Goal: Communication & Community: Answer question/provide support

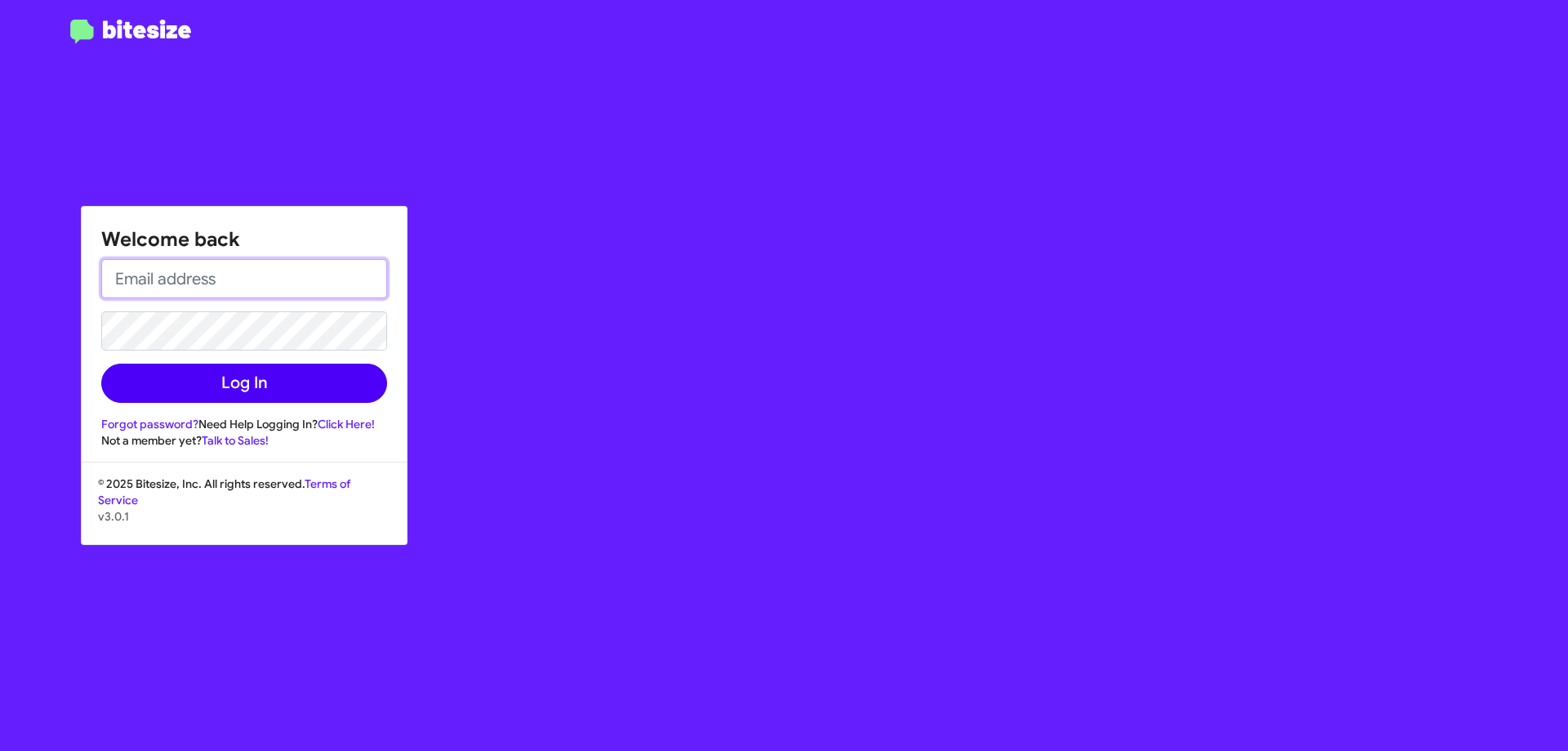
type input "[EMAIL_ADDRESS][DOMAIN_NAME]"
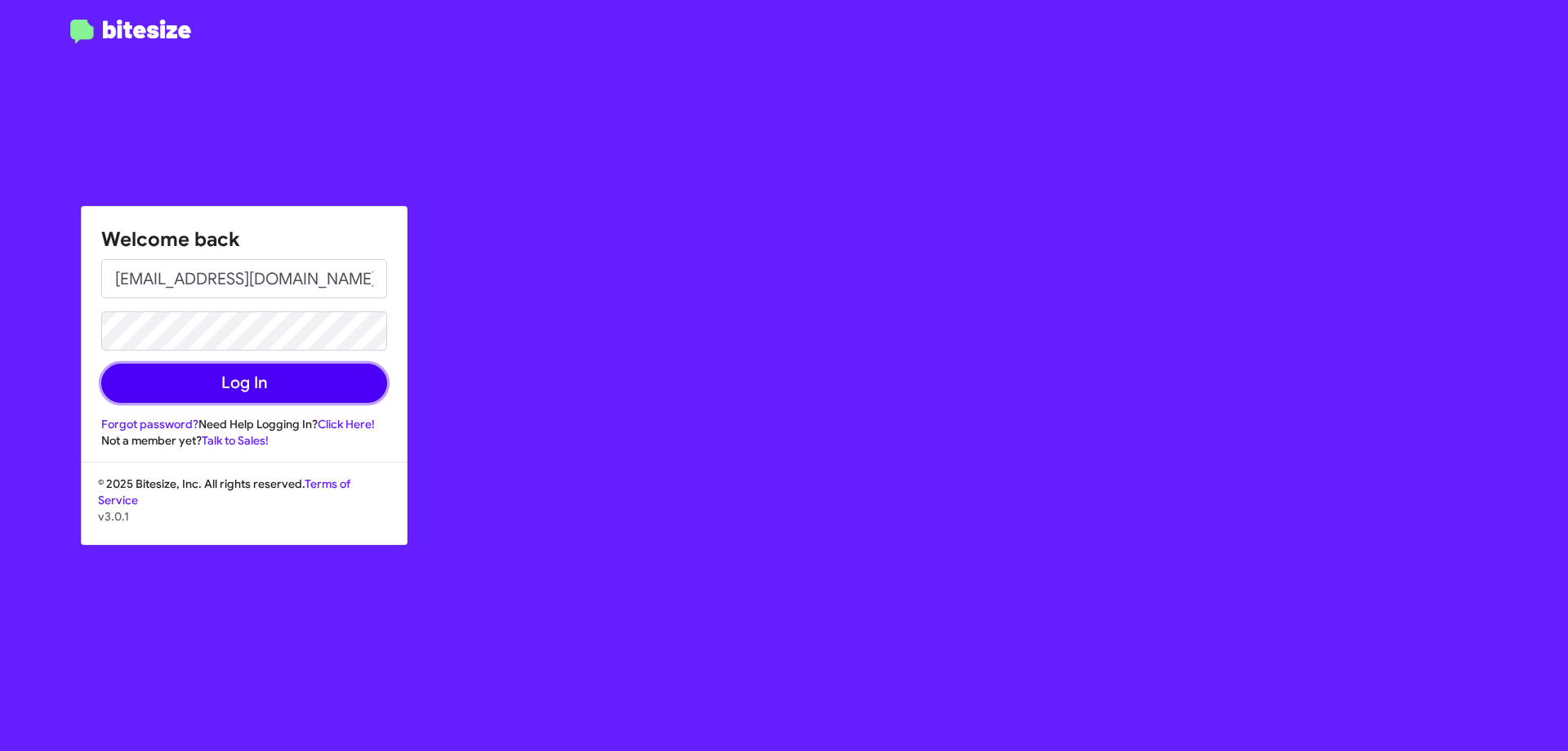
click at [362, 386] on button "Log In" at bounding box center [244, 383] width 285 height 39
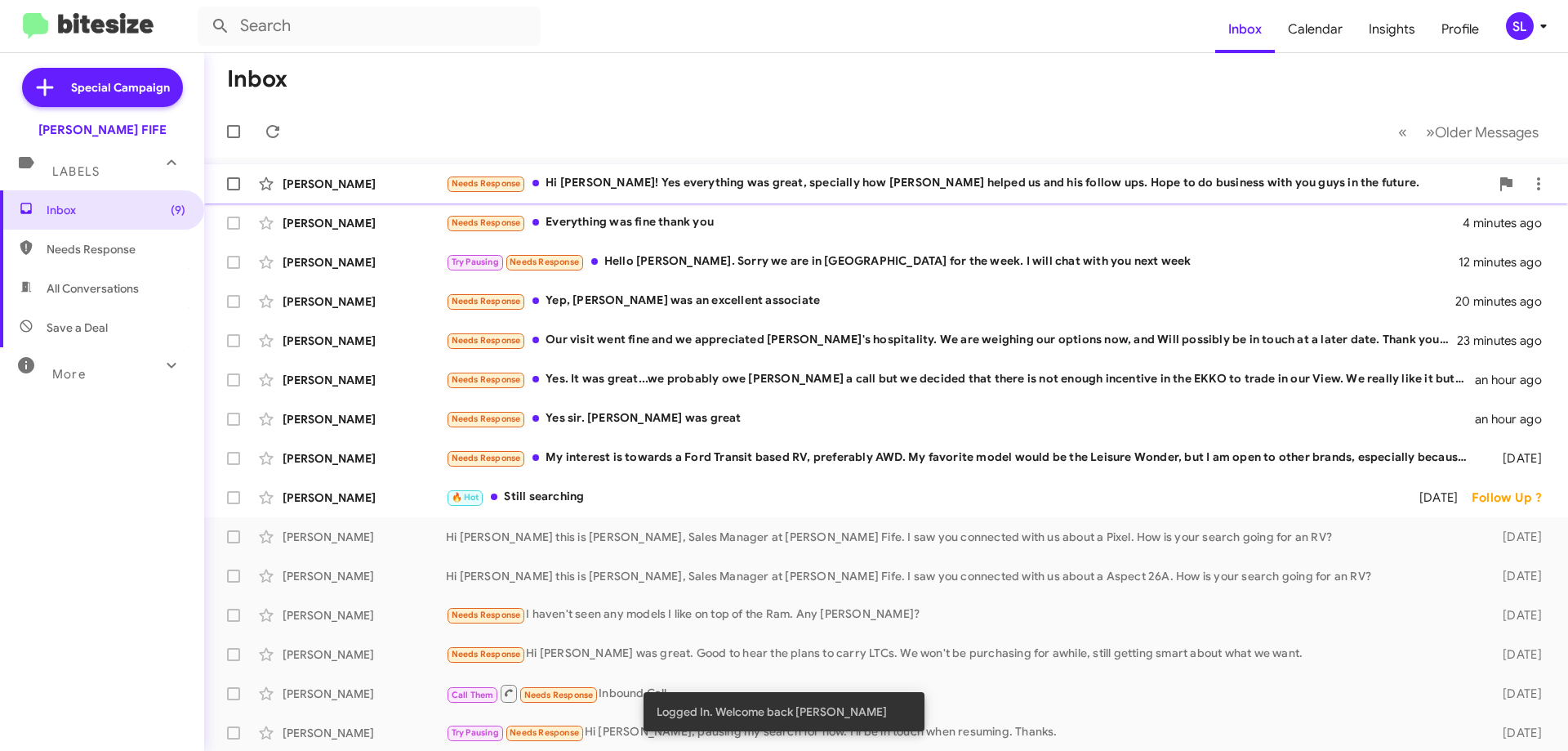
click at [620, 186] on div "Needs Response Hi [PERSON_NAME]! Yes everything was great, specially how [PERSO…" at bounding box center [968, 183] width 1044 height 19
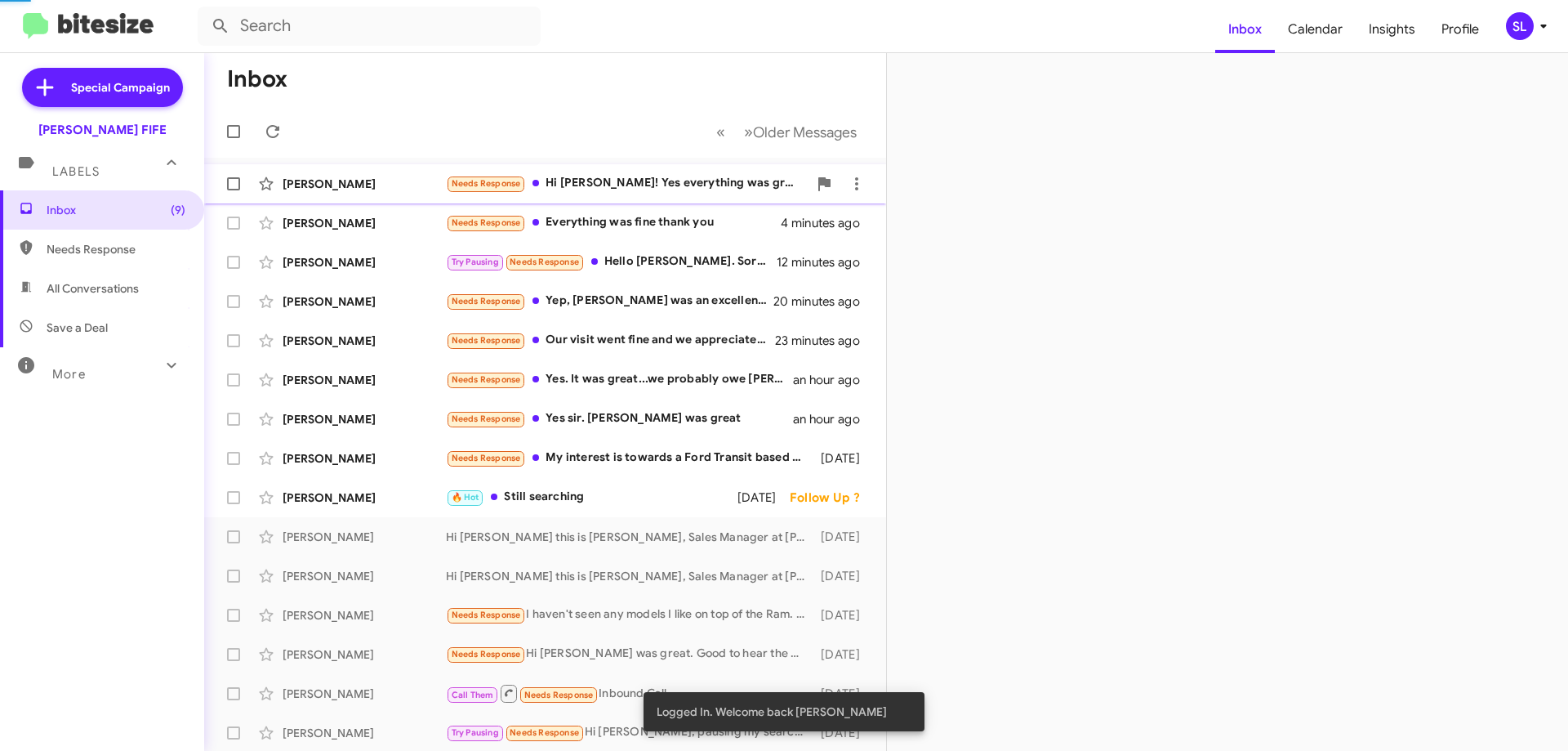
click at [621, 186] on div "Needs Response Hi [PERSON_NAME]! Yes everything was great, specially how [PERSO…" at bounding box center [627, 183] width 362 height 19
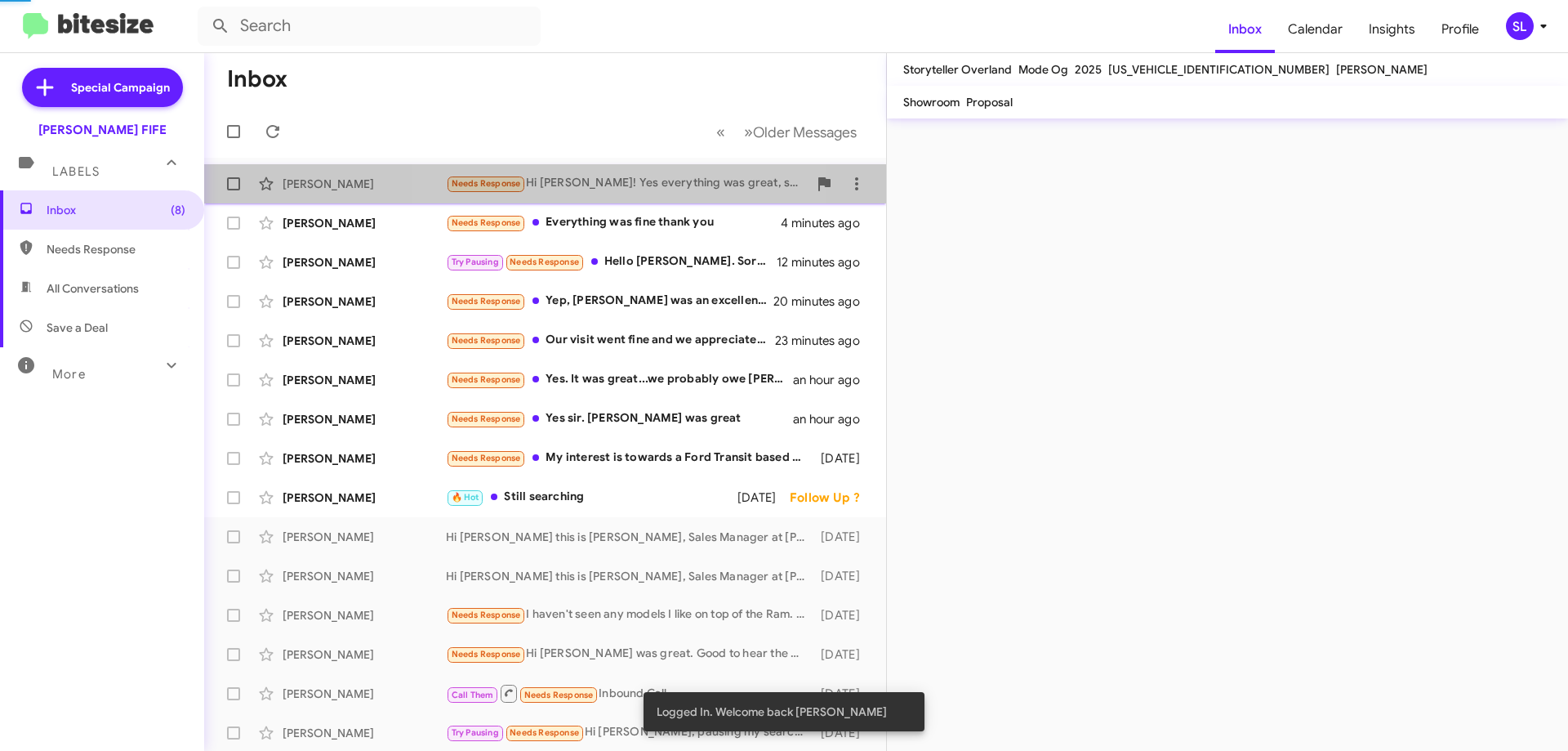
click at [621, 186] on div "Needs Response Hi [PERSON_NAME]! Yes everything was great, specially how [PERSO…" at bounding box center [627, 183] width 362 height 19
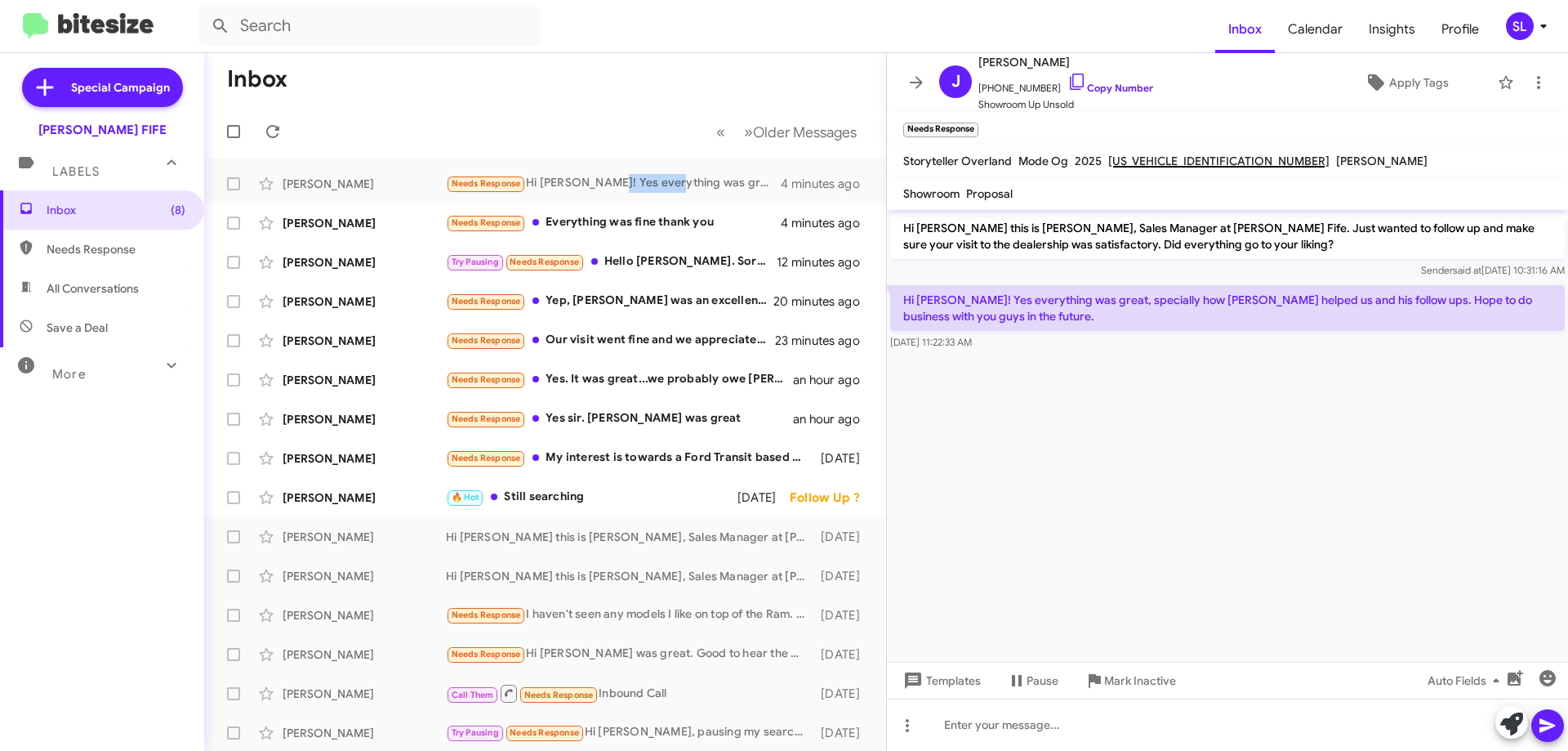
click at [1071, 308] on p "Hi [PERSON_NAME]! Yes everything was great, specially how [PERSON_NAME] helped …" at bounding box center [1228, 307] width 675 height 46
drag, startPoint x: 925, startPoint y: 309, endPoint x: 881, endPoint y: 287, distance: 49.2
click at [882, 291] on div "Inbox « Previous » Next Older Messages [PERSON_NAME] Needs Response Hi [PERSON_…" at bounding box center [886, 402] width 1364 height 698
